Goal: Book appointment/travel/reservation

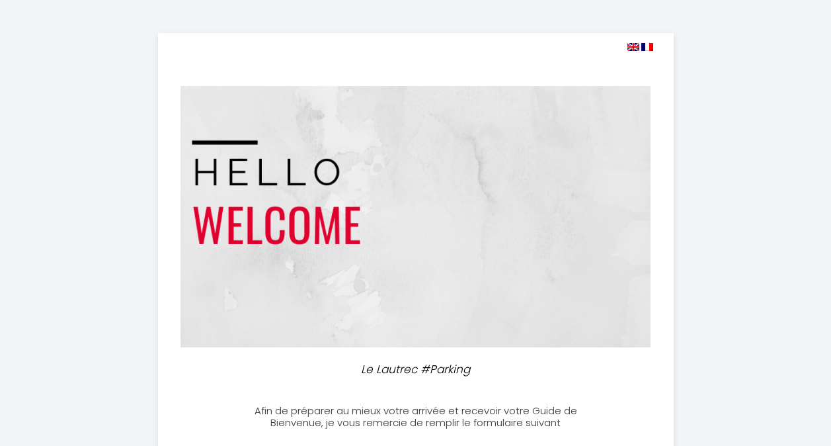
select select
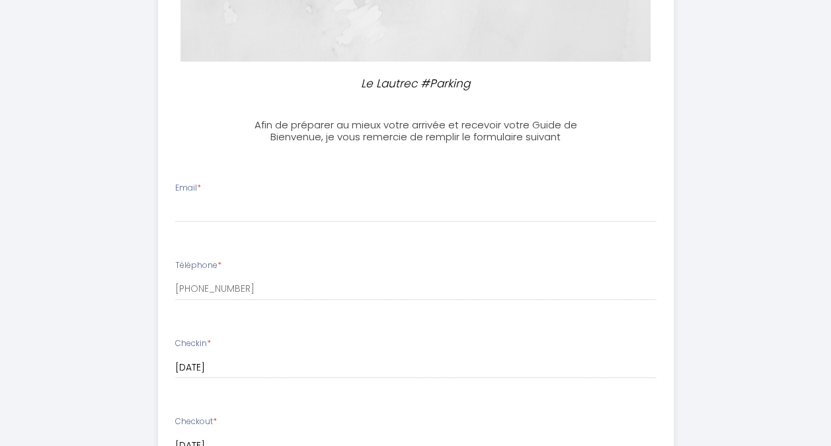
scroll to position [299, 0]
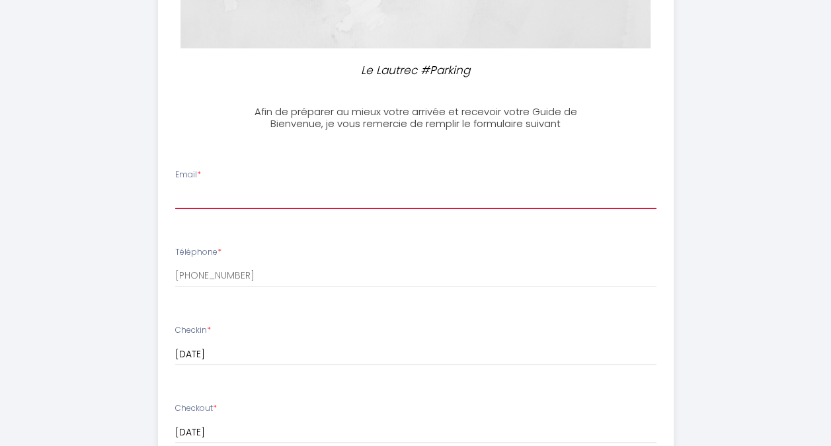
click at [221, 194] on input "Email *" at bounding box center [416, 197] width 482 height 24
type input "[EMAIL_ADDRESS][DOMAIN_NAME]"
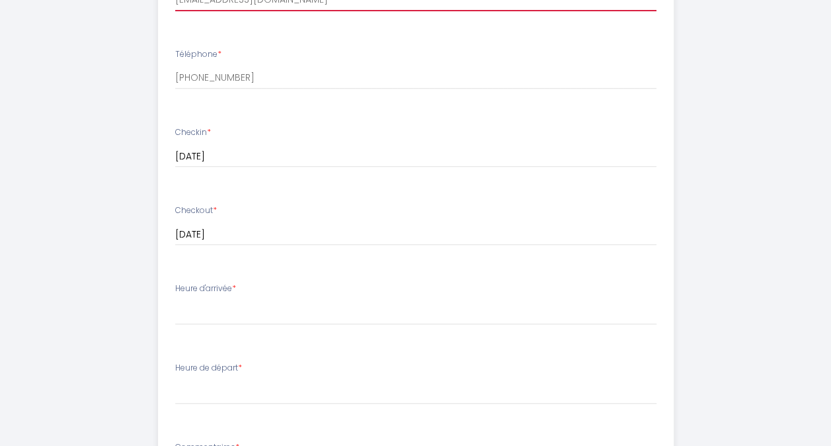
scroll to position [498, 0]
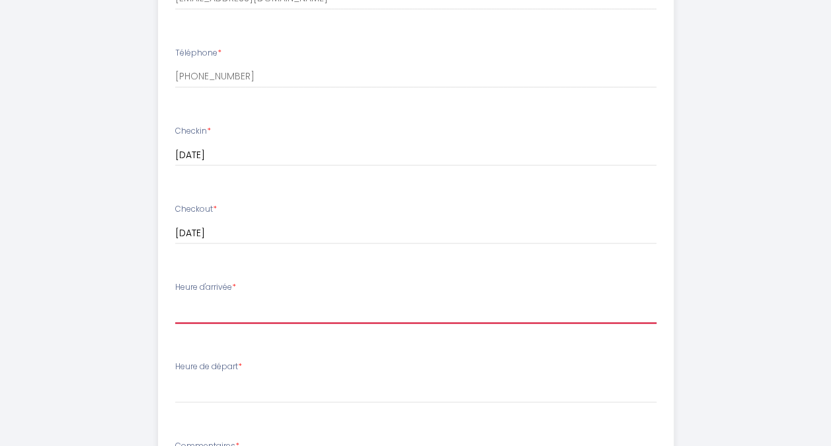
click at [235, 314] on select "17:00 17:30 18:00 18:30 19:00 19:30 20:00 20:30 21:00 21:30 22:00 22:30 23:00 2…" at bounding box center [416, 310] width 482 height 25
select select "18:00"
click at [175, 298] on select "17:00 17:30 18:00 18:30 19:00 19:30 20:00 20:30 21:00 21:30 22:00 22:30 23:00 2…" at bounding box center [416, 310] width 482 height 25
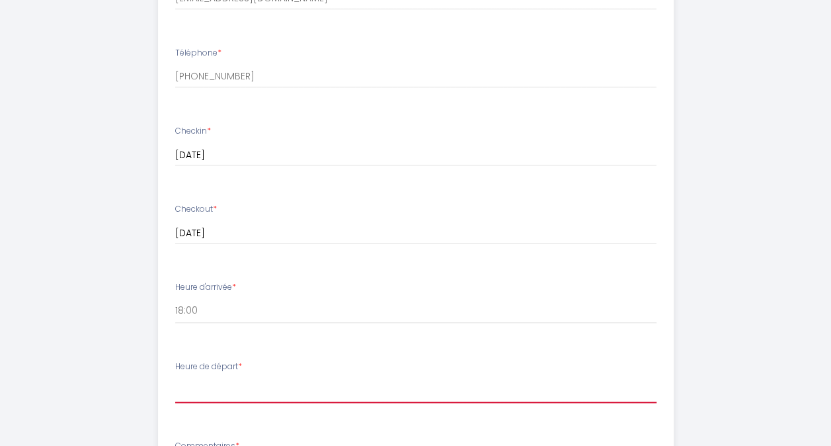
click at [212, 392] on select "00:00 00:30 01:00 01:30 02:00 02:30 03:00 03:30 04:00 04:30 05:00 05:30 06:00 0…" at bounding box center [416, 390] width 482 height 25
select select "08:30"
click at [175, 378] on select "00:00 00:30 01:00 01:30 02:00 02:30 03:00 03:30 04:00 04:30 05:00 05:30 06:00 0…" at bounding box center [416, 390] width 482 height 25
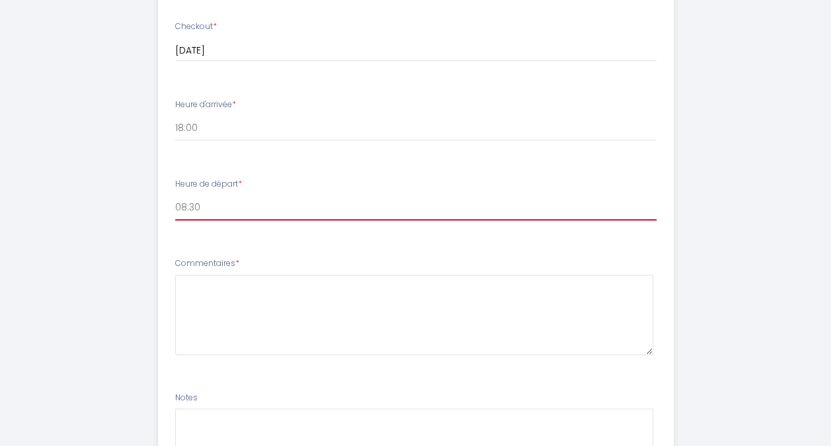
scroll to position [696, 0]
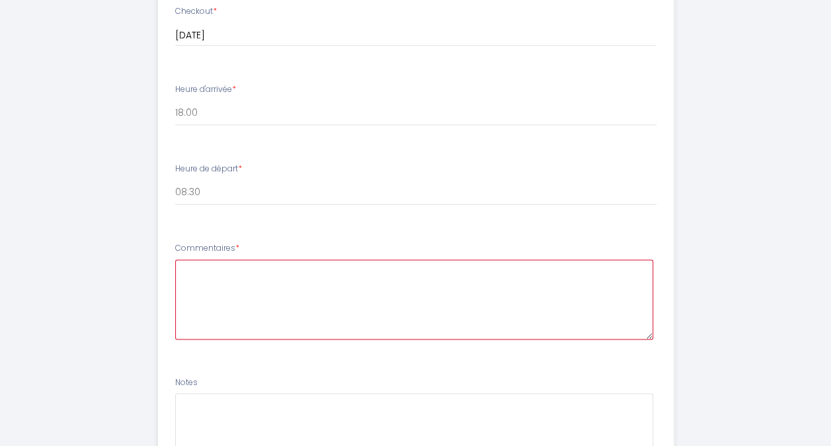
click at [205, 282] on textarea at bounding box center [414, 299] width 478 height 80
type textarea "J'ai besoin d'un parking"
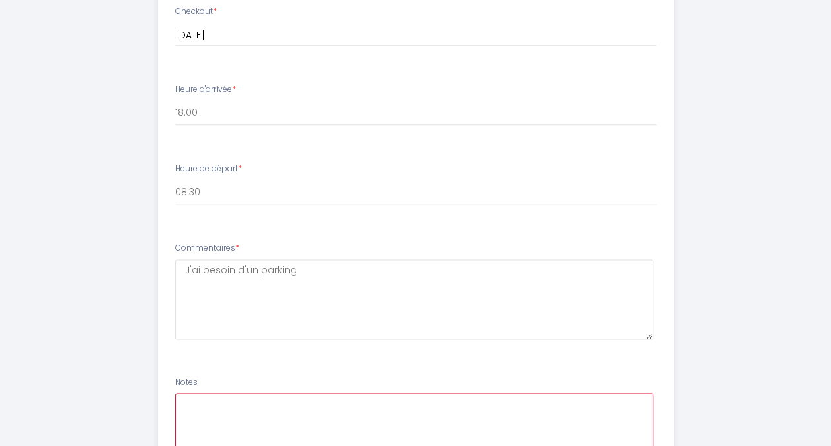
click at [225, 405] on textarea at bounding box center [414, 433] width 478 height 80
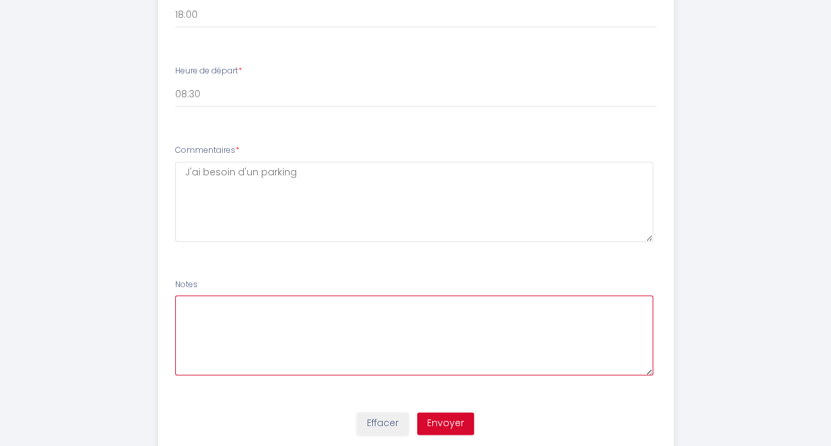
scroll to position [835, 0]
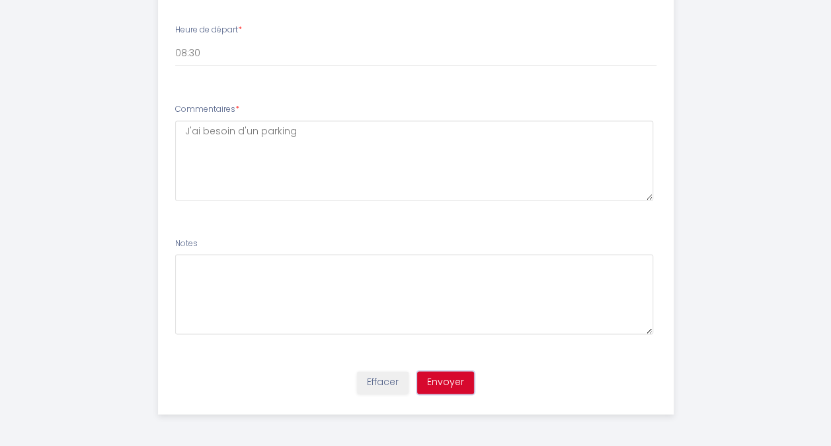
click at [446, 386] on button "Envoyer" at bounding box center [445, 382] width 57 height 22
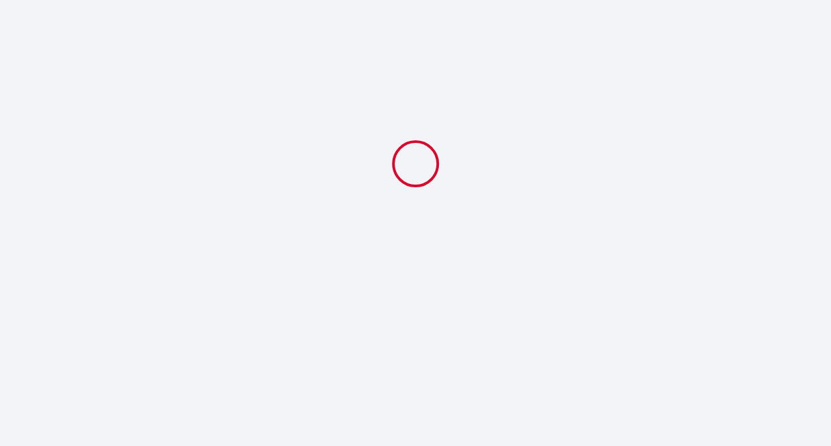
select select "18:00"
select select "08:30"
